Goal: Task Accomplishment & Management: Manage account settings

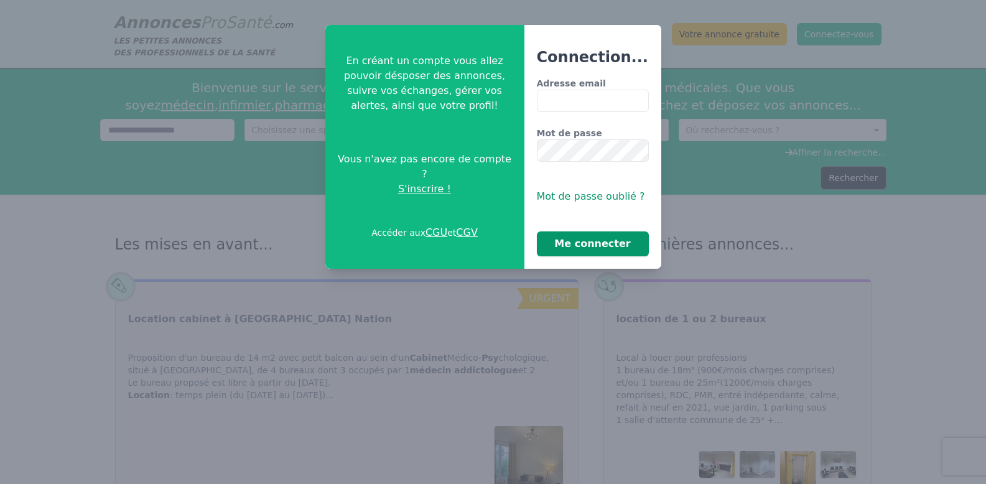
type input "**********"
click at [589, 239] on button "Me connecter" at bounding box center [593, 243] width 112 height 25
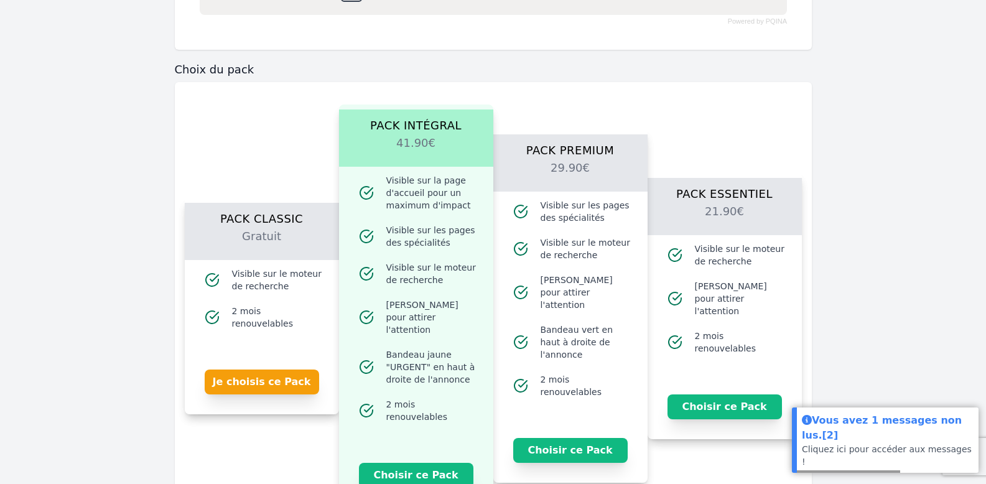
scroll to position [866, 0]
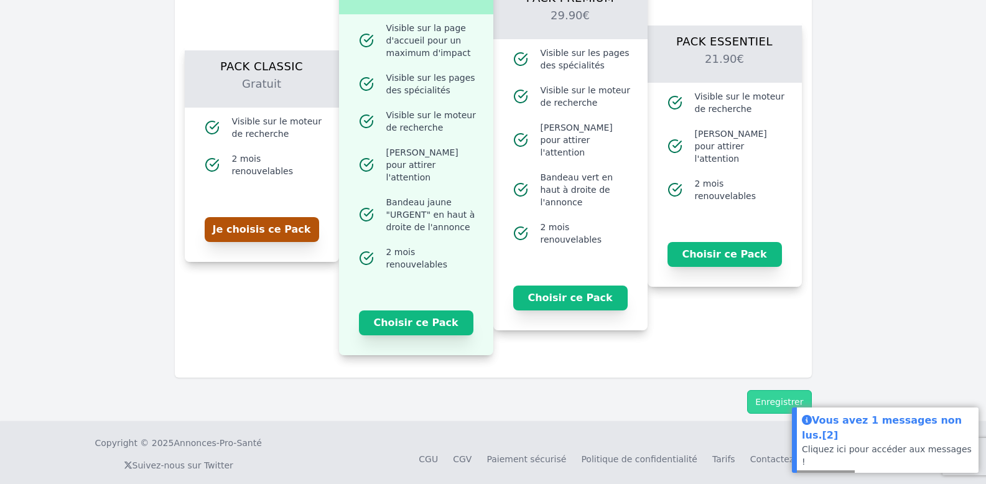
click at [248, 231] on button "Je choisis ce Pack" at bounding box center [262, 229] width 114 height 25
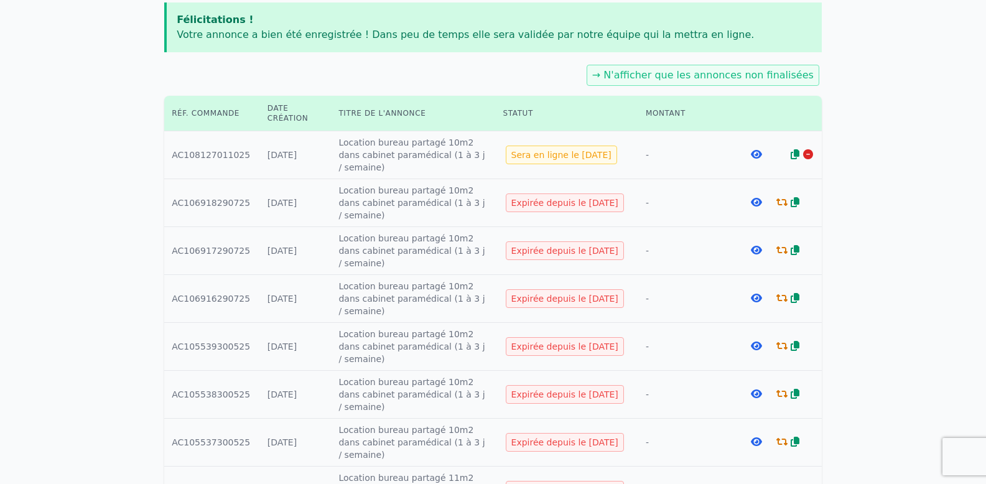
scroll to position [224, 0]
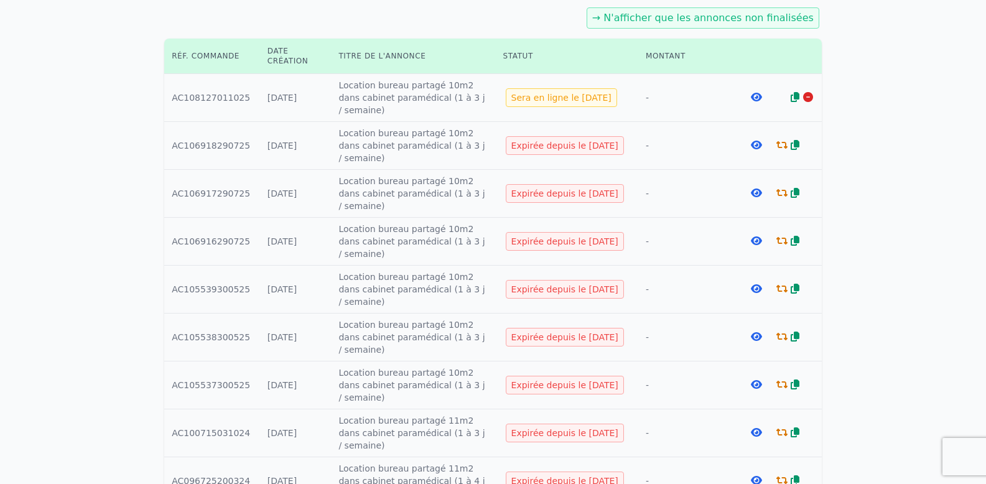
click at [780, 145] on icon at bounding box center [782, 145] width 11 height 10
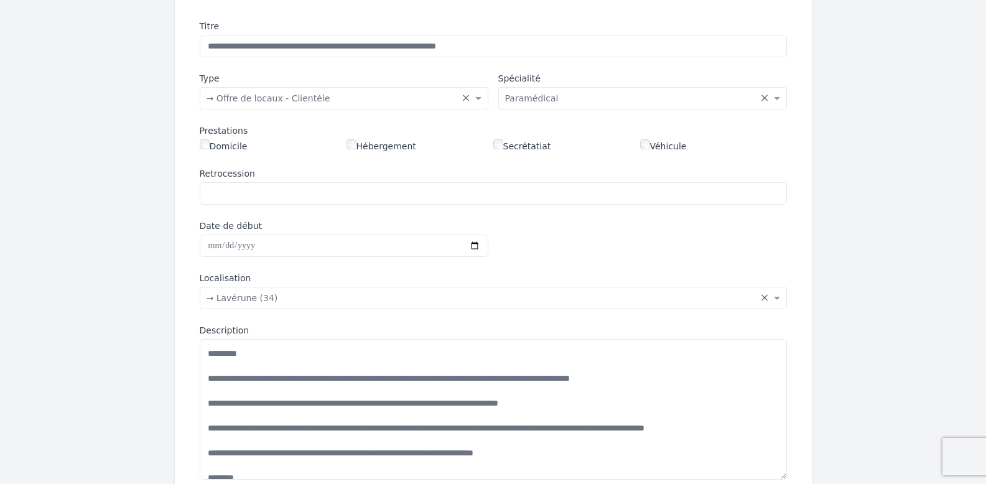
scroll to position [1235, 0]
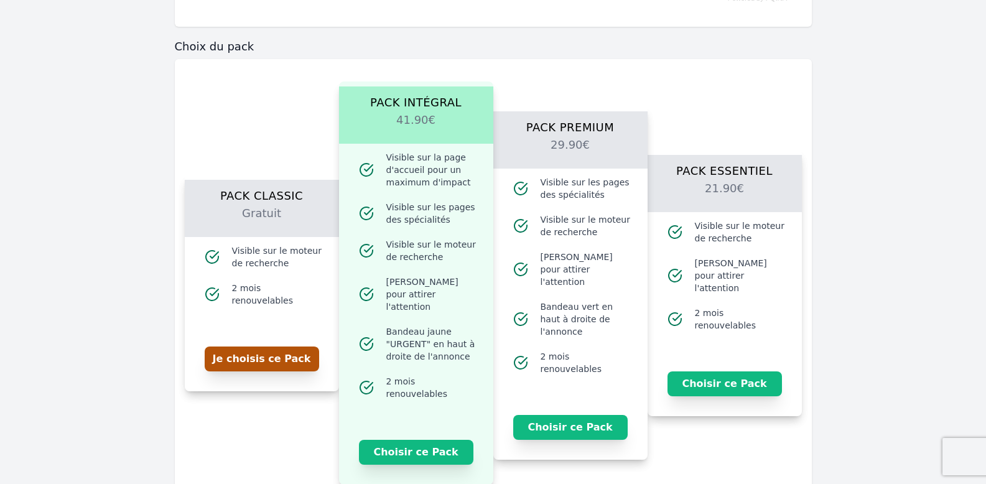
click at [261, 349] on button "Je choisis ce Pack" at bounding box center [262, 359] width 114 height 25
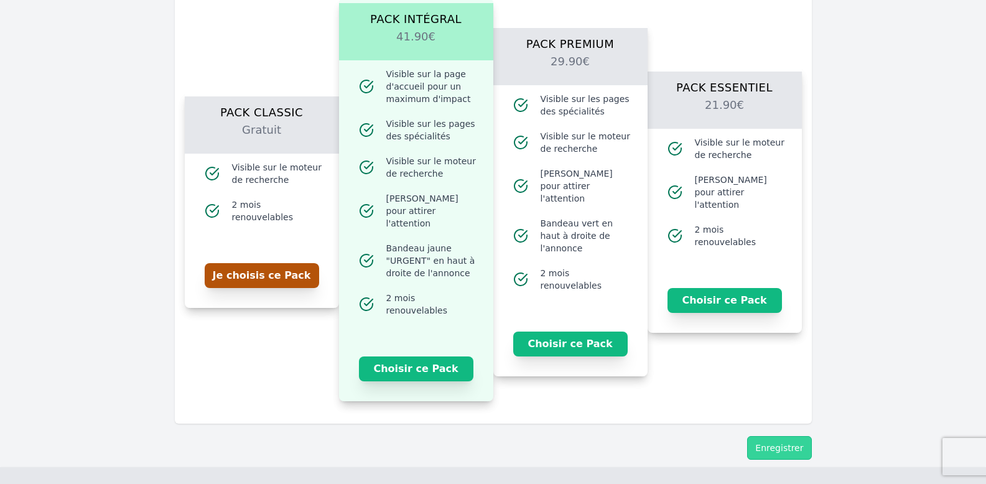
scroll to position [1384, 0]
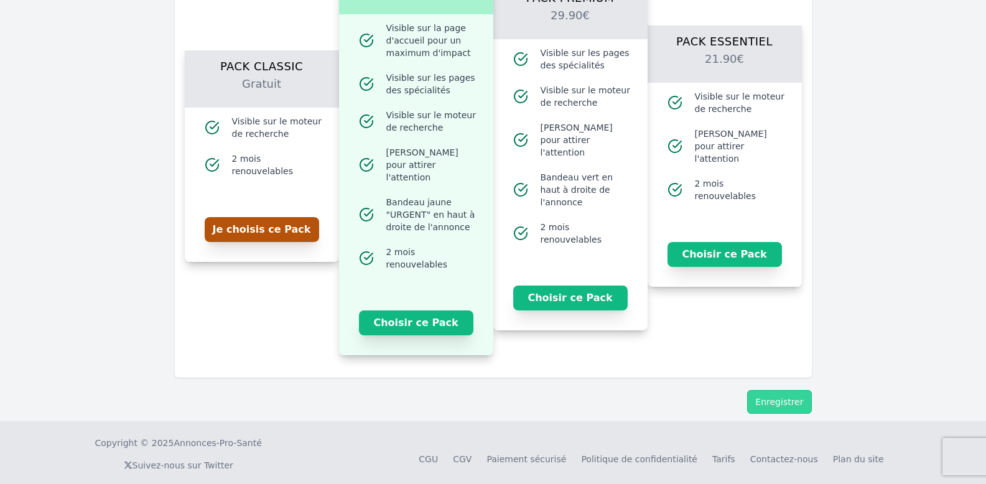
click at [259, 220] on button "Je choisis ce Pack" at bounding box center [262, 229] width 114 height 25
click at [783, 390] on button "Enregistrer" at bounding box center [779, 402] width 64 height 24
click at [263, 223] on button "Je choisis ce Pack" at bounding box center [262, 229] width 114 height 25
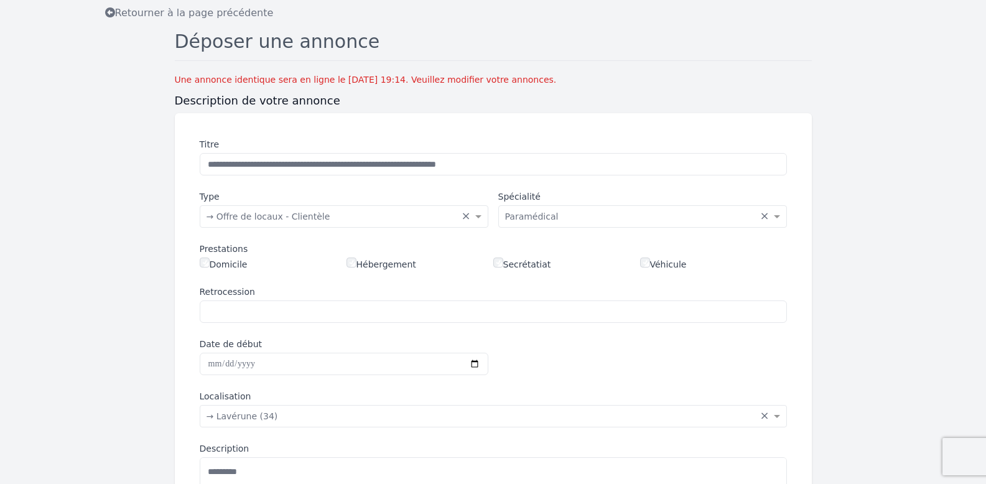
scroll to position [0, 0]
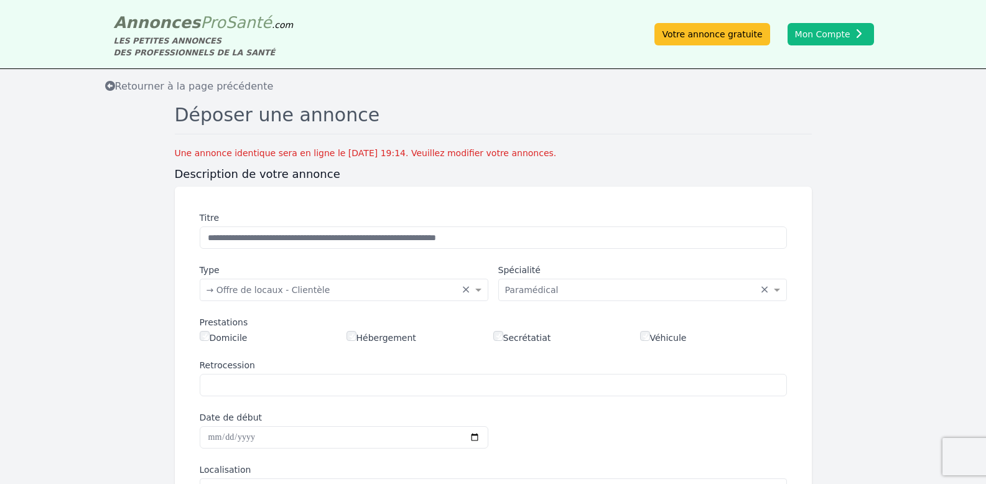
drag, startPoint x: 603, startPoint y: 137, endPoint x: 696, endPoint y: 150, distance: 94.2
click at [696, 151] on div "Une annonce identique sera en ligne le 02/10/2025 à 19:14. Veuillez modifier vo…" at bounding box center [493, 153] width 637 height 12
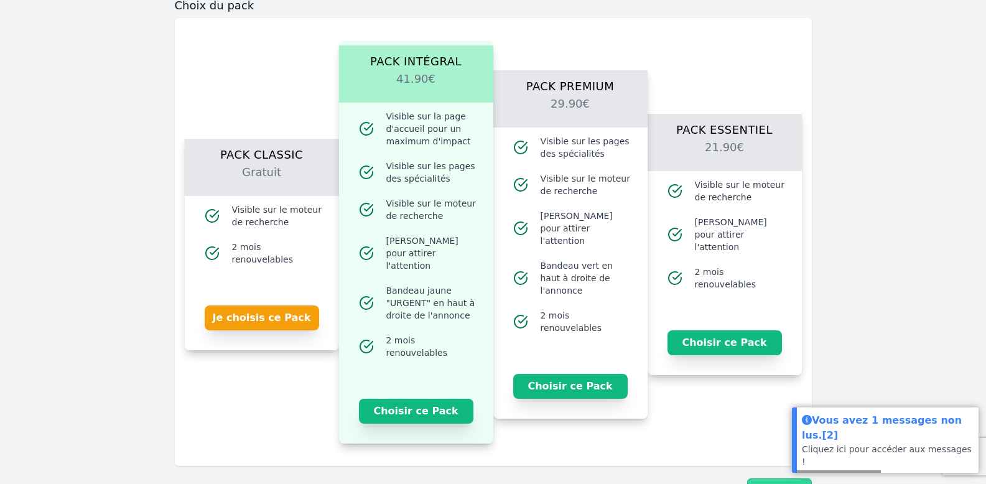
scroll to position [1364, 0]
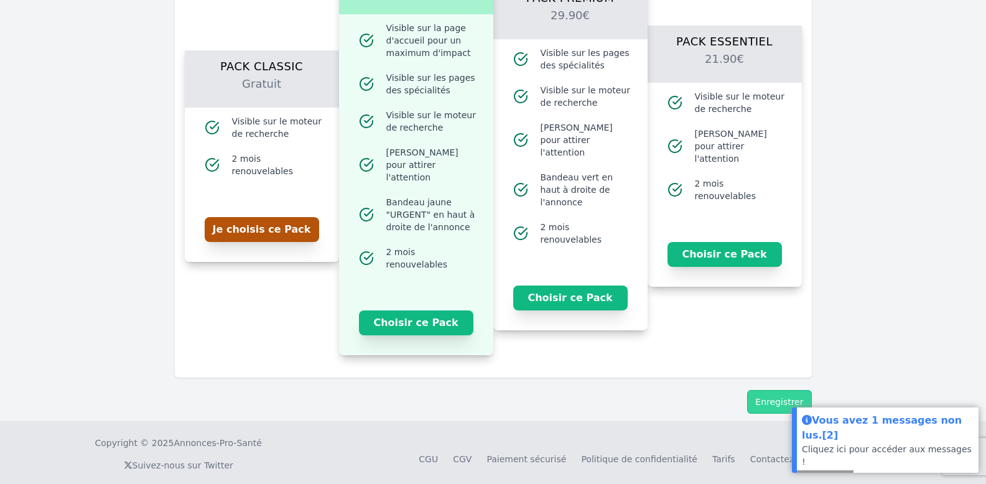
click at [275, 219] on button "Je choisis ce Pack" at bounding box center [262, 229] width 114 height 25
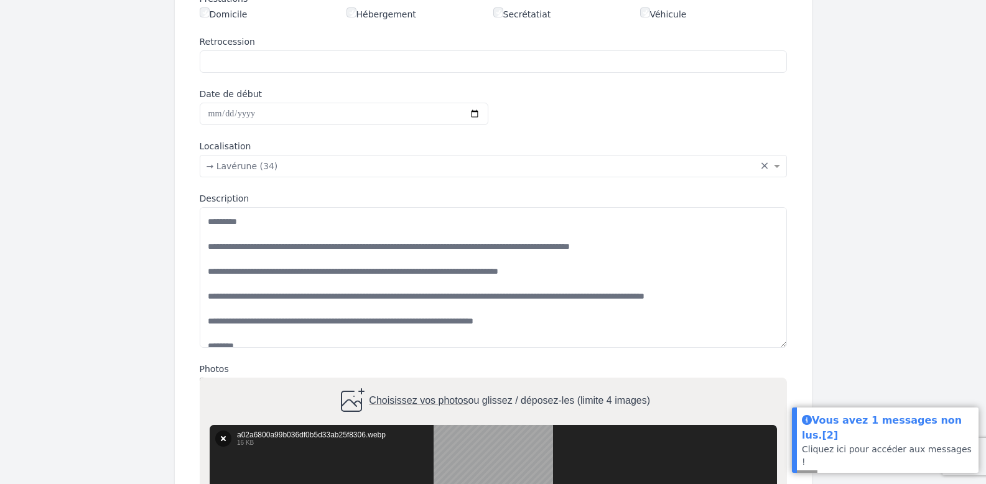
scroll to position [0, 0]
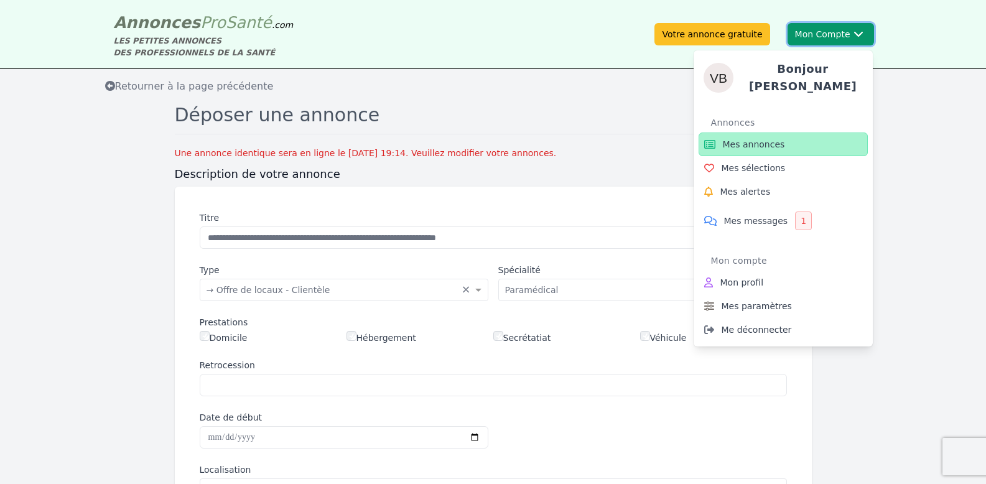
click at [863, 26] on button "Mon Compte Bonjour Valentin Annonces Mes annonces Mes sélections Mes alertes Me…" at bounding box center [831, 34] width 86 height 22
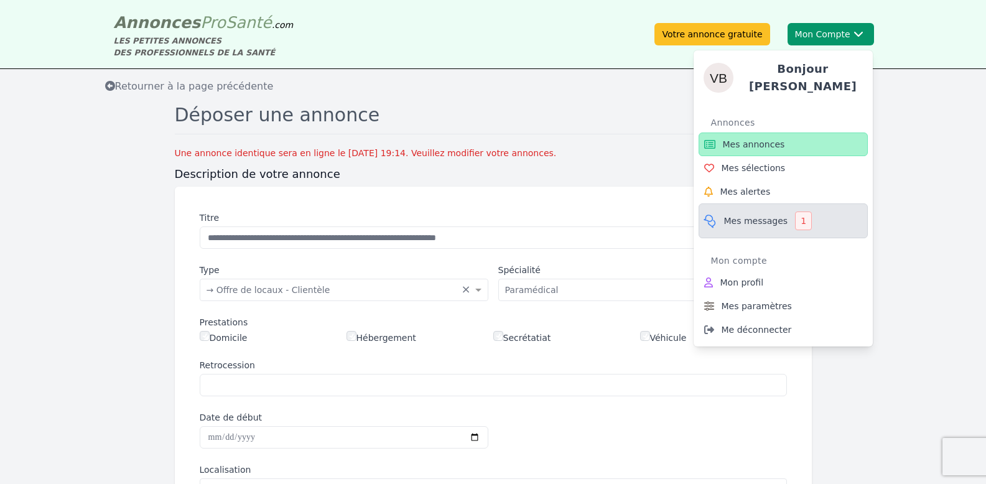
click at [771, 215] on span "Mes messages" at bounding box center [756, 221] width 64 height 12
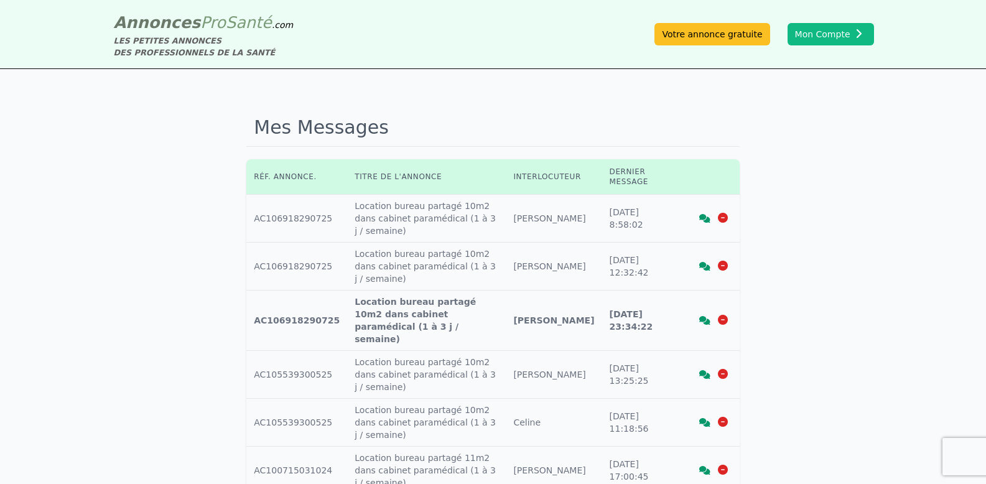
click at [408, 104] on div "Mes Messages Réf. annonce. Titre de l'annonce Interlocuteur Dernier message Réf…" at bounding box center [493, 467] width 986 height 796
click at [578, 218] on td "Interlocuteur : Mickael" at bounding box center [554, 219] width 96 height 48
